Goal: Task Accomplishment & Management: Manage account settings

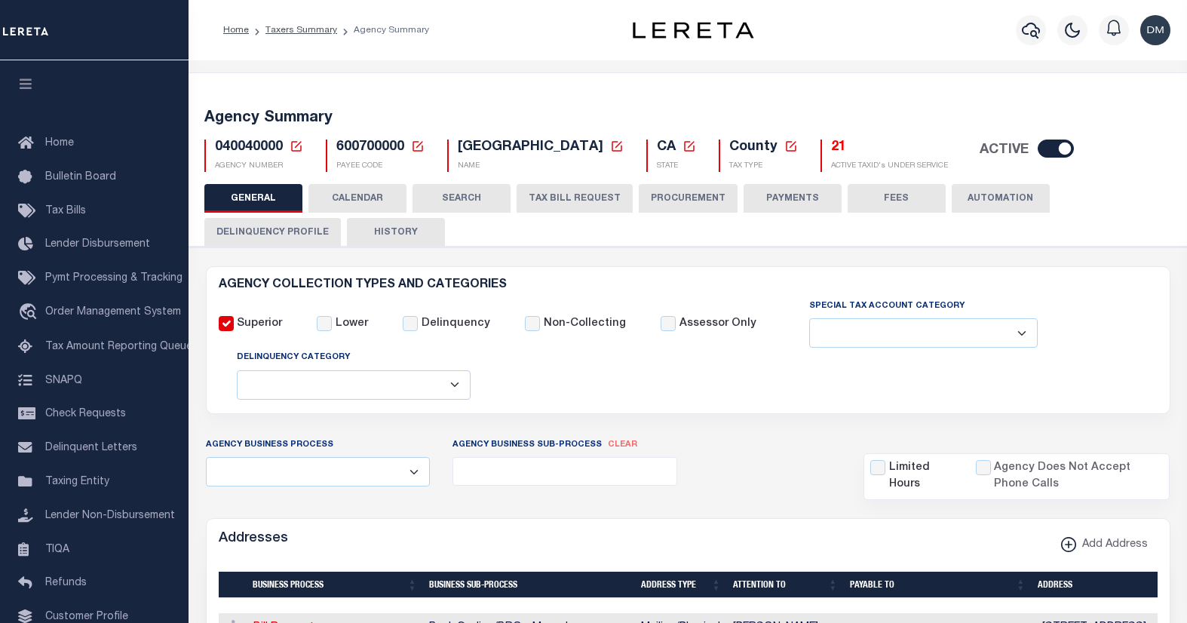
select select
click at [293, 147] on icon at bounding box center [297, 147] width 14 height 14
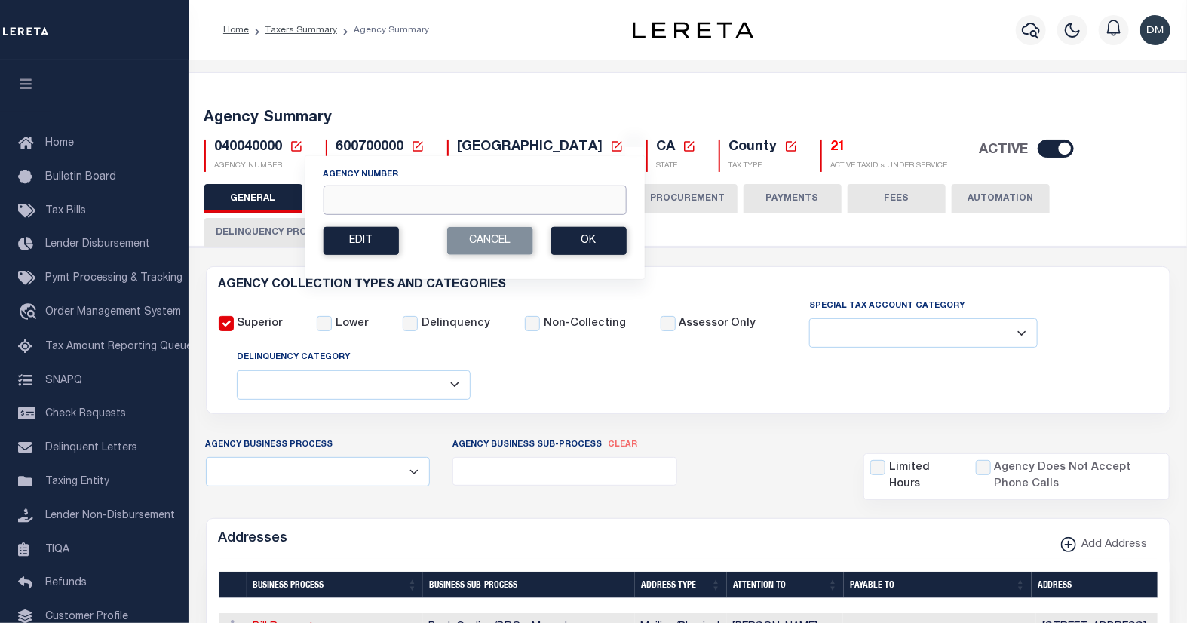
click at [362, 200] on input "Agency Number" at bounding box center [474, 200] width 303 height 29
type input "420910000"
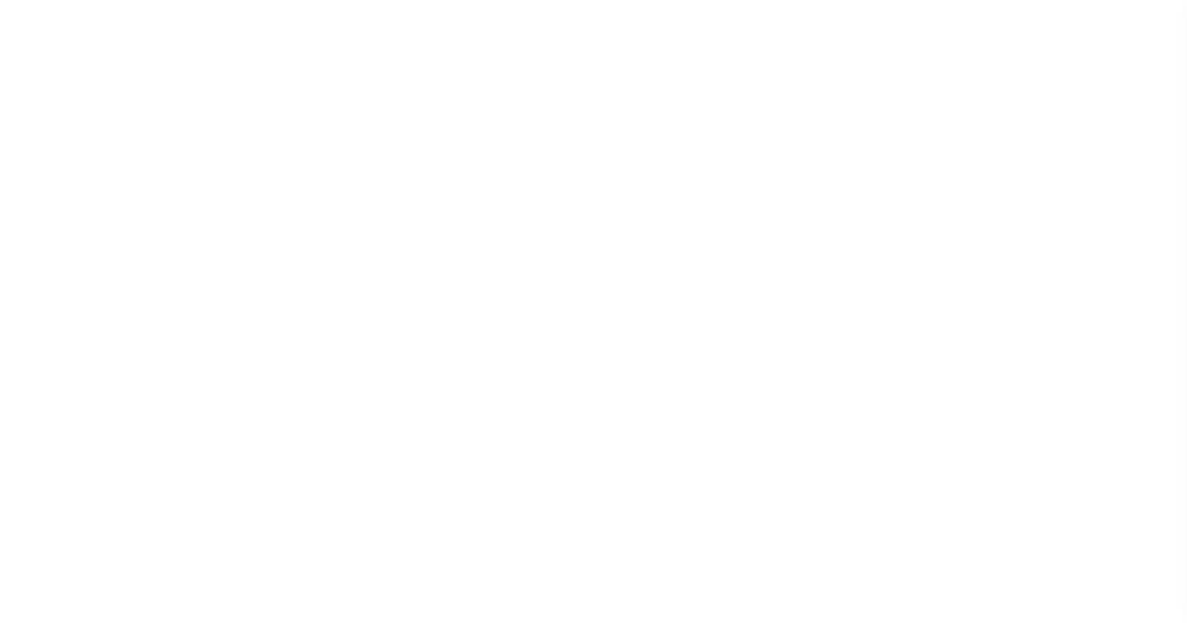
select select
checkbox input "false"
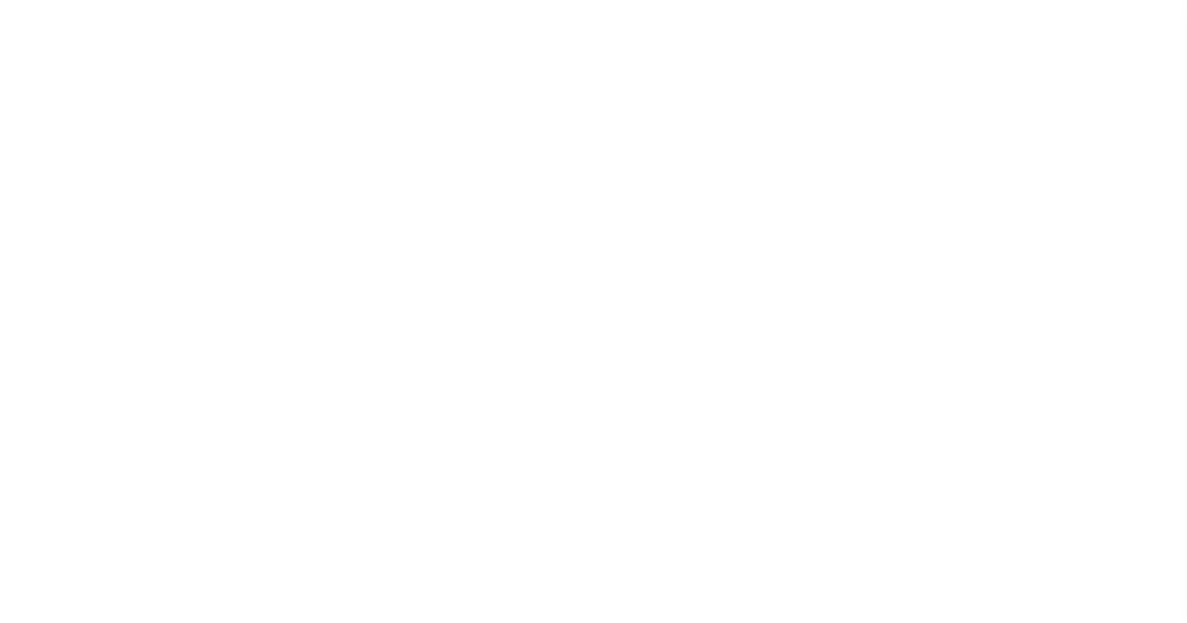
checkbox input "false"
type input "4818100000"
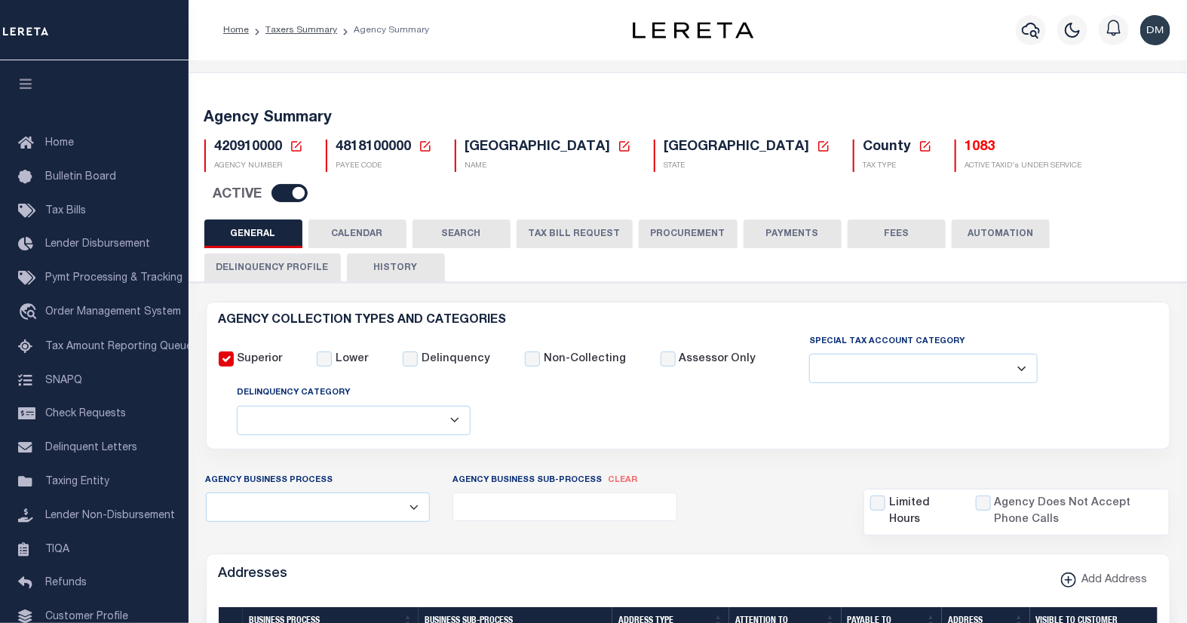
click at [570, 220] on button "TAX BILL REQUEST" at bounding box center [575, 234] width 116 height 29
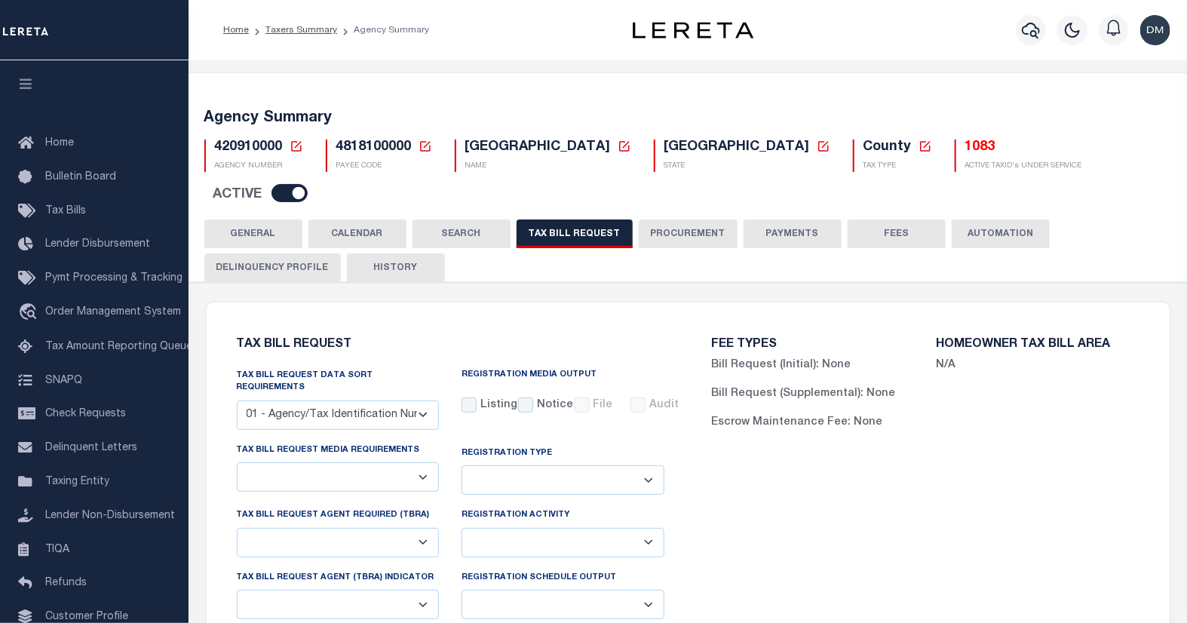
select select "27"
checkbox input "false"
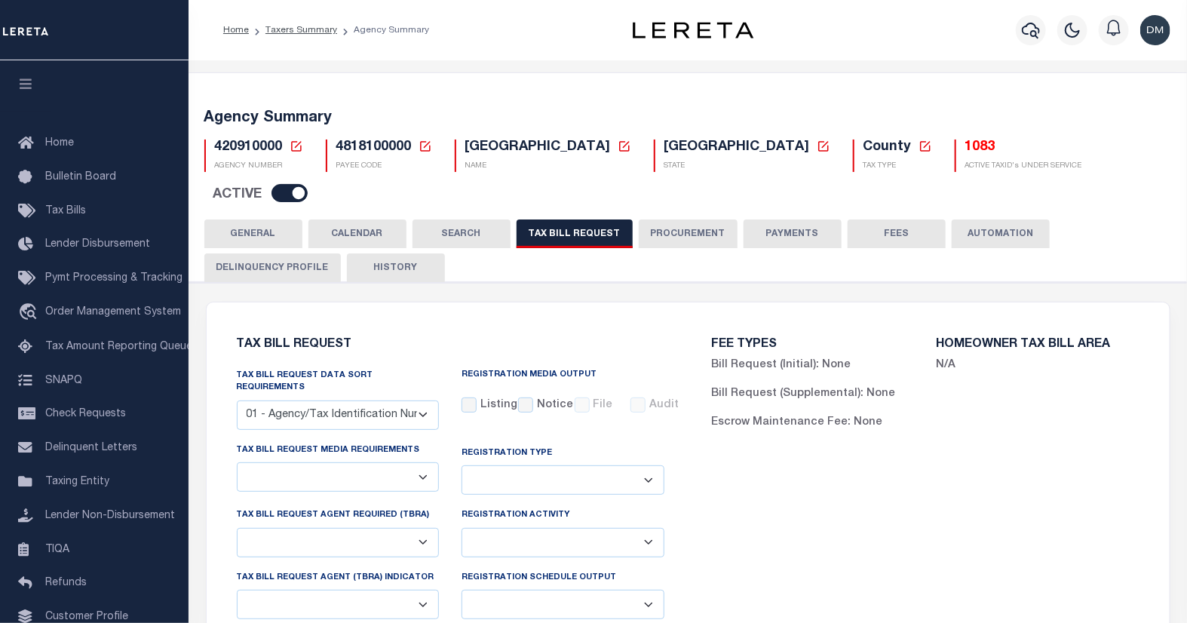
select select "22"
select select "false"
type input "417478"
select select
select select "4800143003"
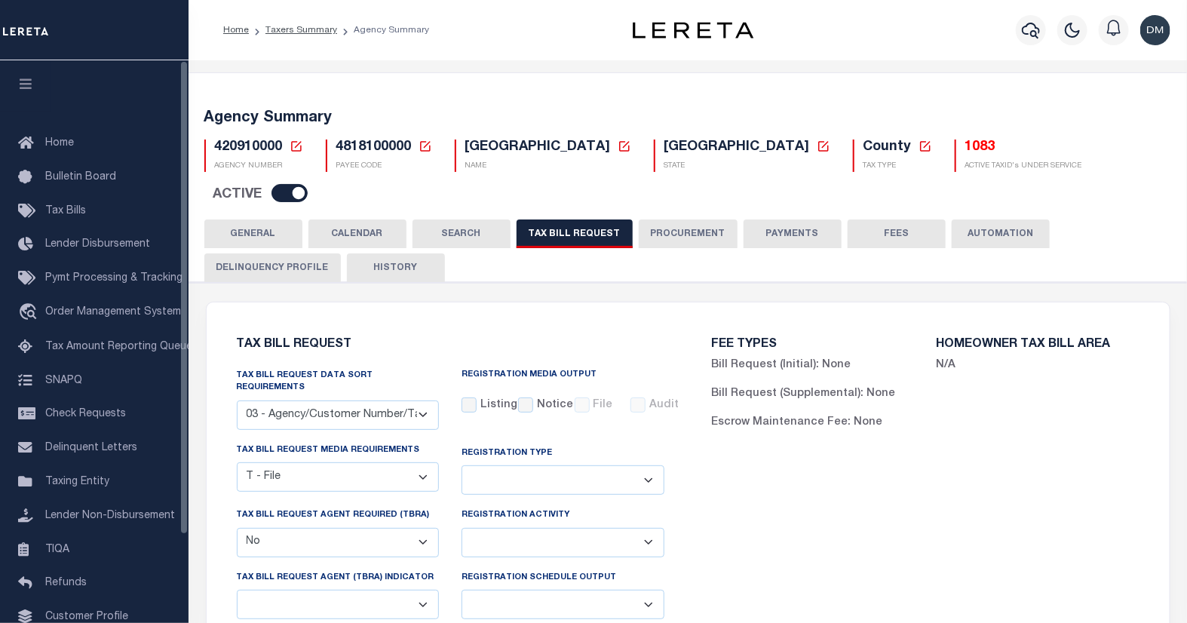
click at [295, 152] on icon at bounding box center [297, 147] width 14 height 14
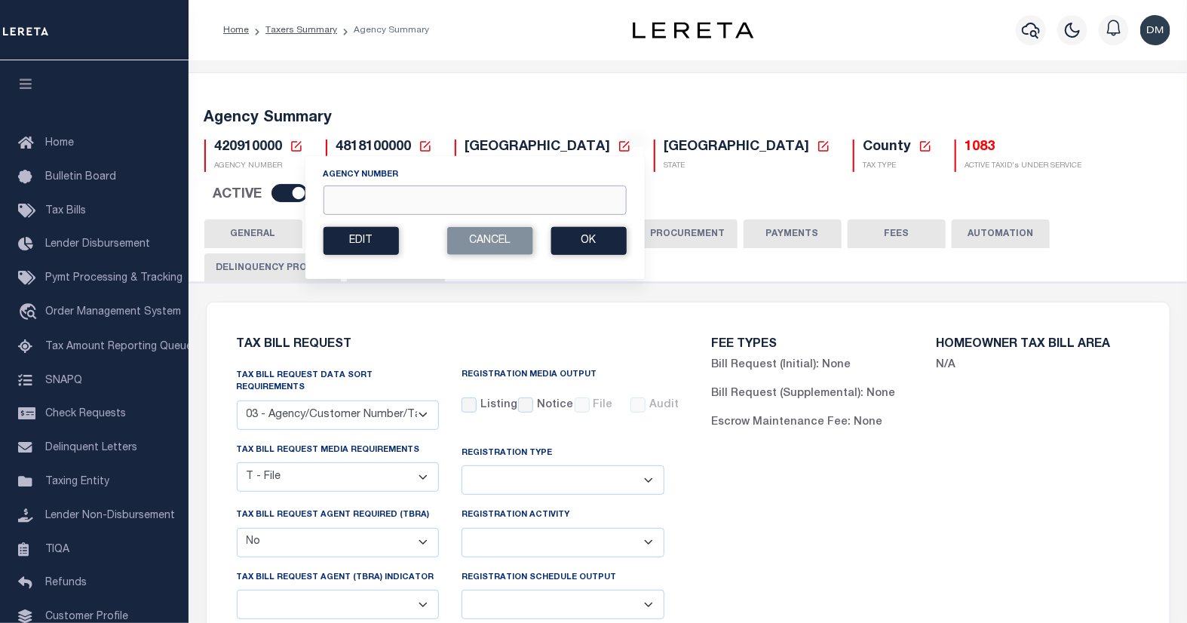
click at [390, 195] on input "Agency Number" at bounding box center [474, 200] width 303 height 29
type input "420918801"
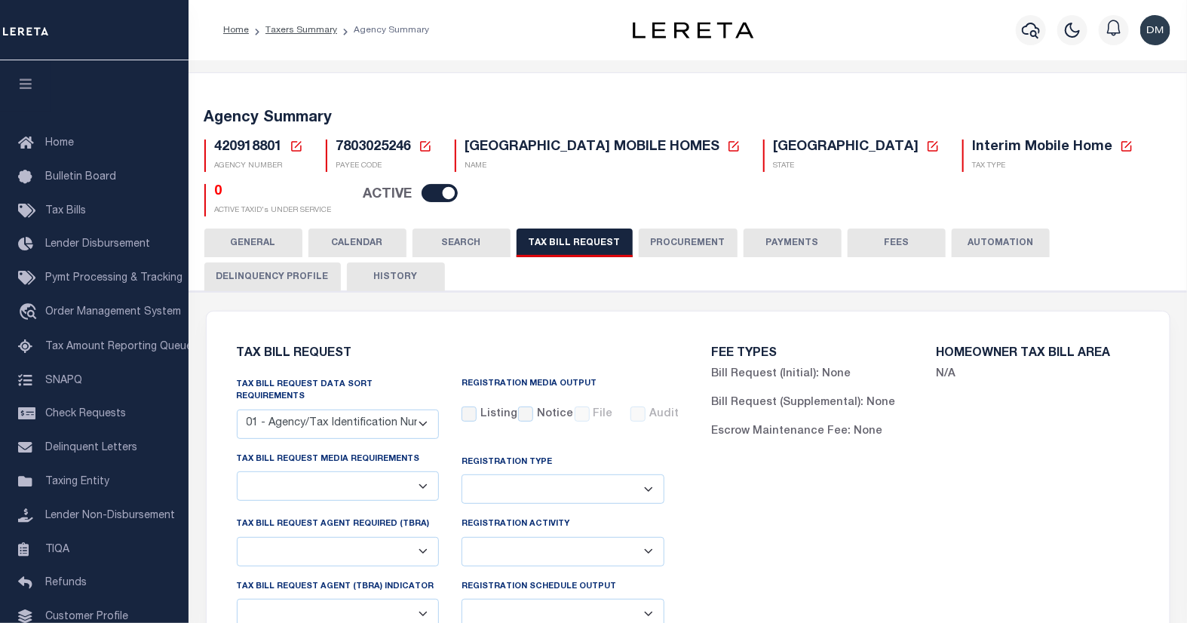
select select "27"
checkbox input "false"
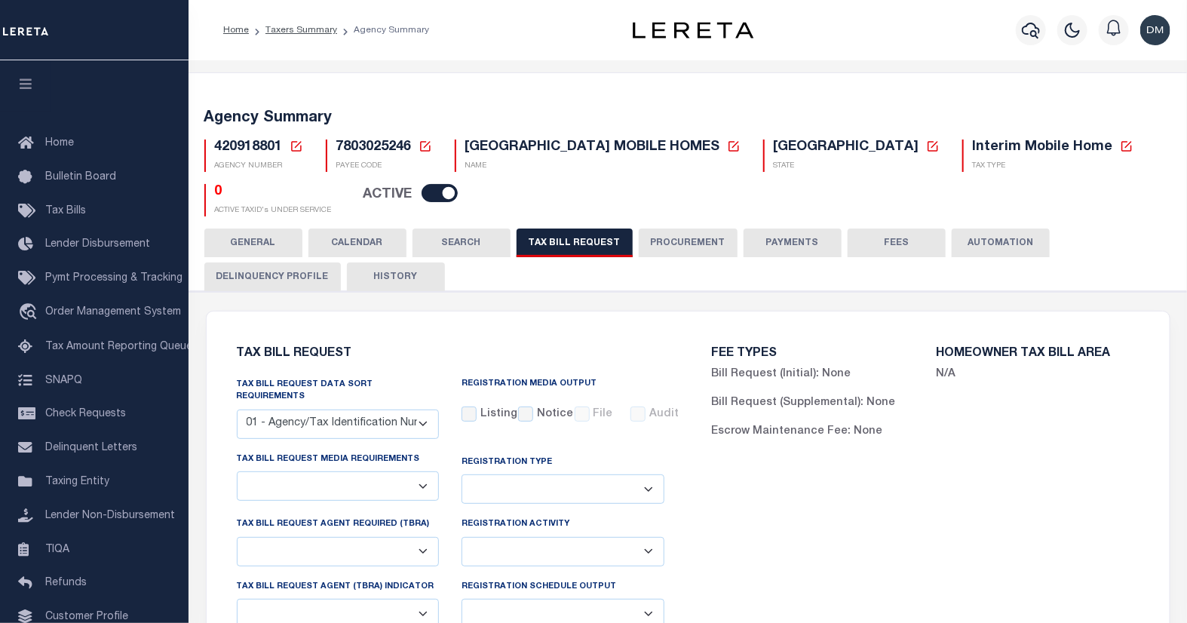
select select "20"
select select "false"
select select
click at [425, 472] on select "A - Listing, File B - Blank Disk E - Notice, Listing F - Form G - Survey L - Li…" at bounding box center [338, 486] width 203 height 29
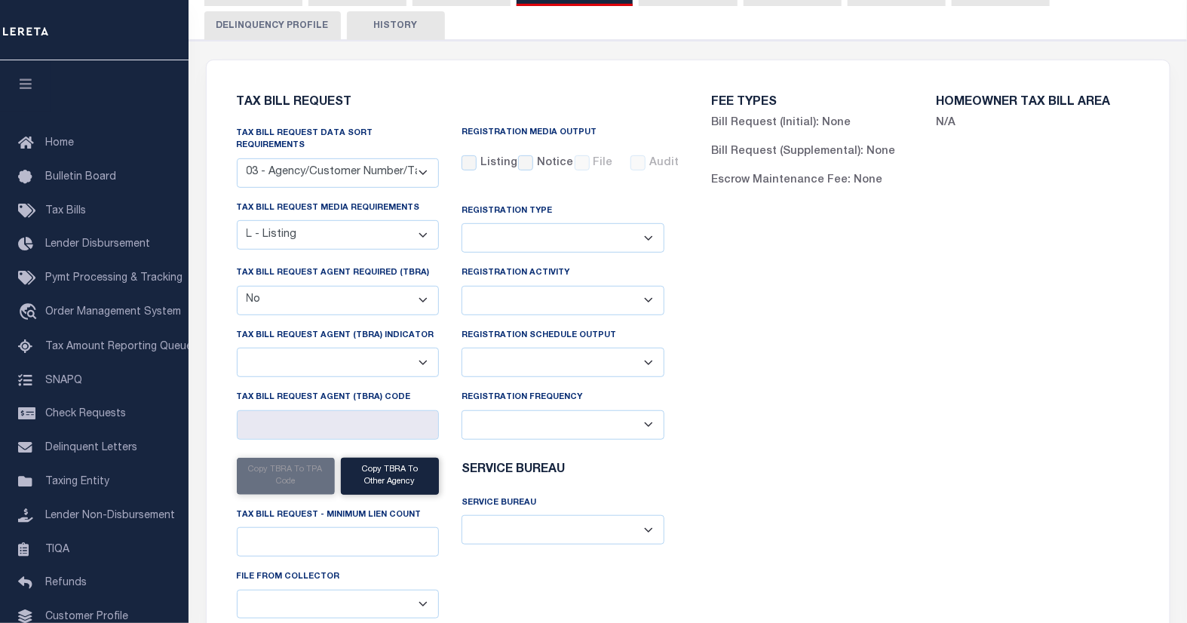
scroll to position [251, 0]
select select "22"
click at [237, 220] on select "A - Listing, File B - Blank Disk E - Notice, Listing F - Form G - Survey L - Li…" at bounding box center [338, 234] width 203 height 29
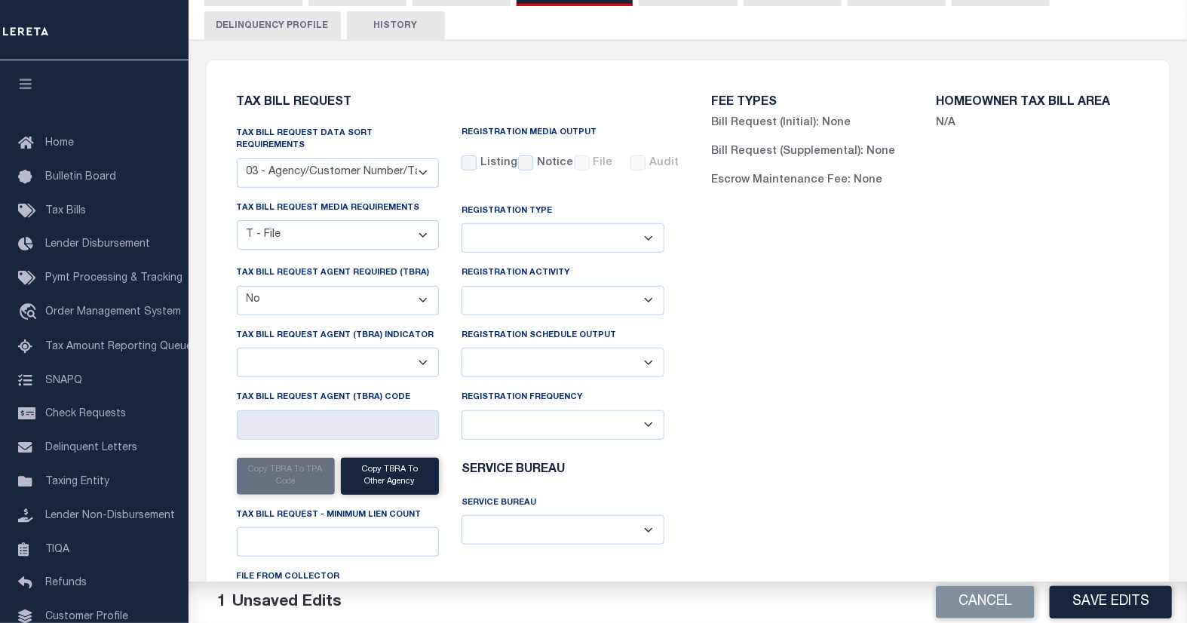
click at [643, 348] on select "Delta File Full File" at bounding box center [563, 362] width 203 height 29
select select "1"
click at [462, 348] on select "Delta File Full File" at bounding box center [563, 362] width 203 height 29
click at [1104, 597] on button "Save Edits" at bounding box center [1111, 602] width 122 height 32
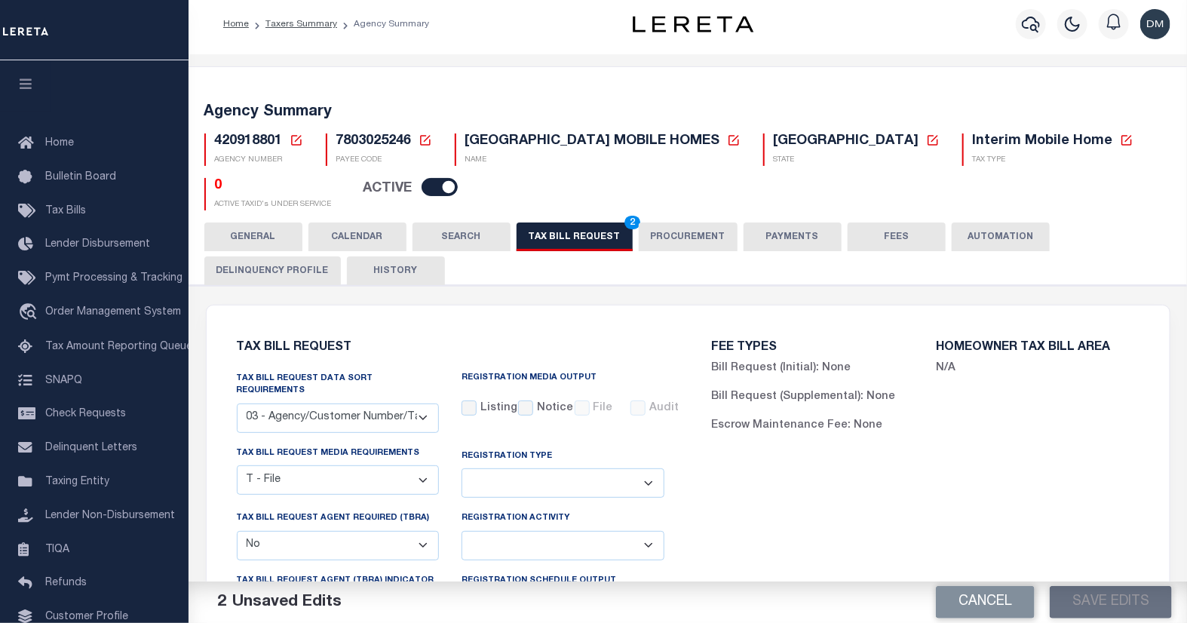
scroll to position [0, 0]
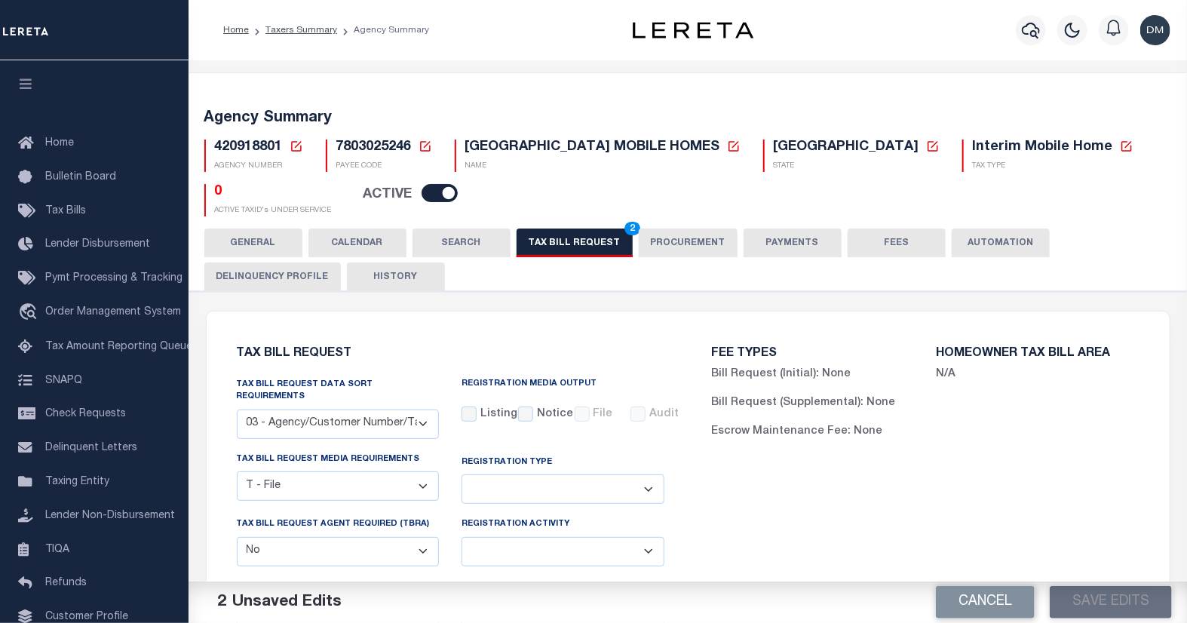
click at [582, 232] on button "TAX BILL REQUEST 2" at bounding box center [575, 243] width 116 height 29
click at [1101, 602] on button "Save Edits" at bounding box center [1111, 602] width 122 height 32
